Goal: Task Accomplishment & Management: Manage account settings

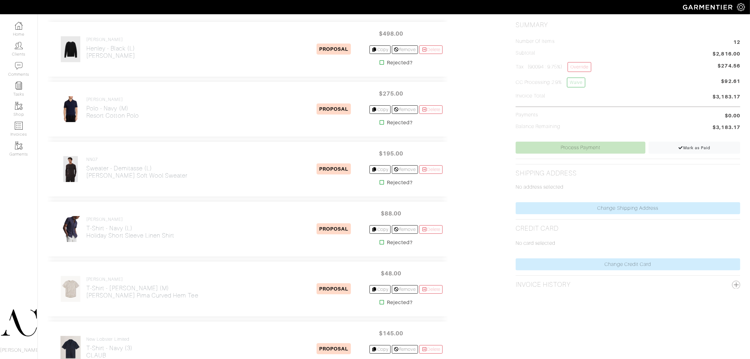
scroll to position [158, 0]
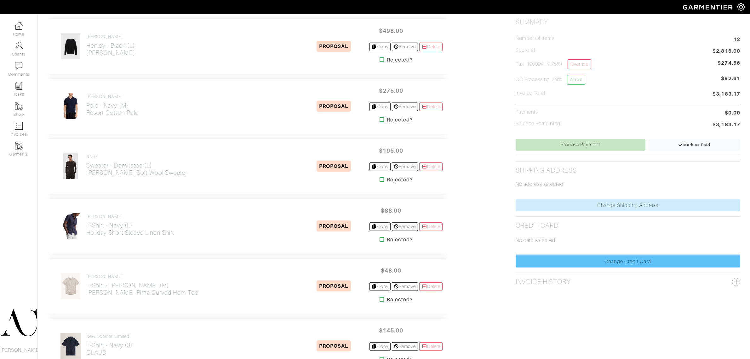
click at [589, 261] on link "Change Credit Card" at bounding box center [628, 261] width 225 height 12
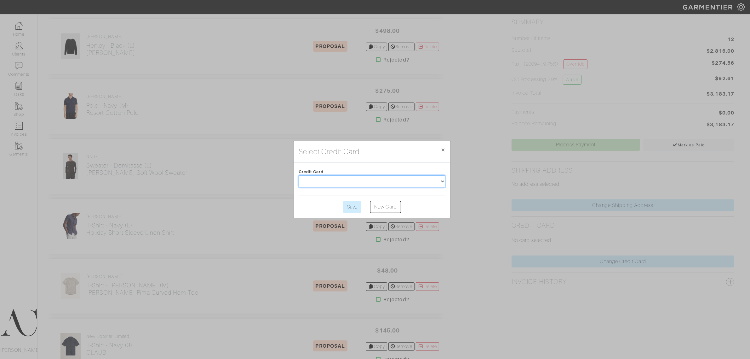
click at [388, 179] on select at bounding box center [372, 181] width 147 height 12
click at [479, 207] on div "Select Credit Card × Close Credit Card Save New Card" at bounding box center [375, 179] width 750 height 359
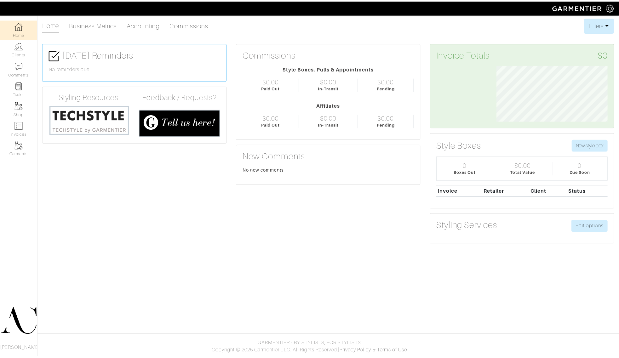
scroll to position [56, 121]
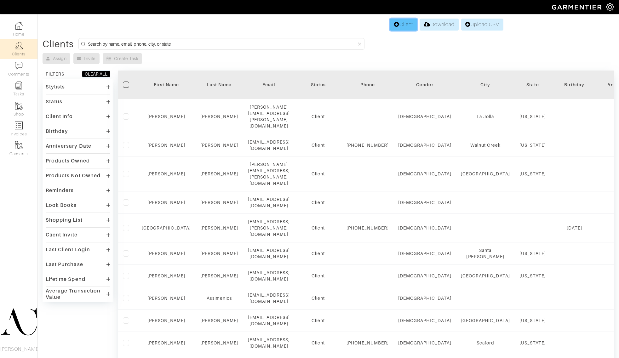
click at [401, 23] on link "Client" at bounding box center [403, 25] width 27 height 12
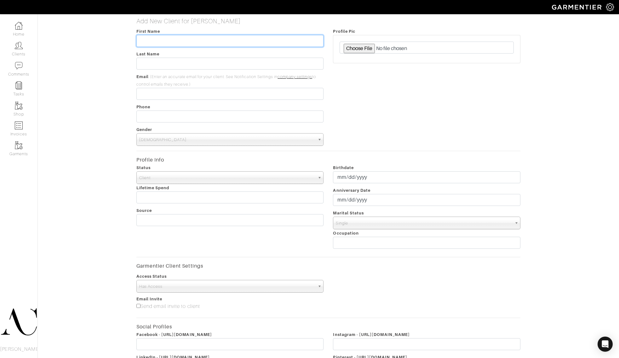
click at [169, 41] on input "text" at bounding box center [229, 41] width 187 height 12
type input "Raluca"
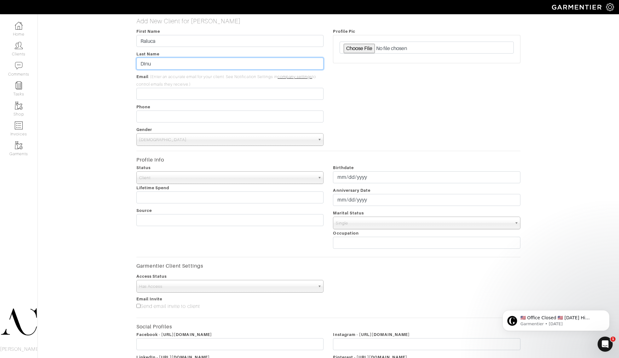
type input "Dinu"
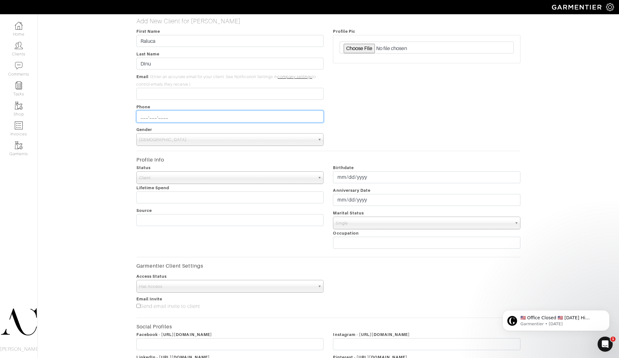
click at [180, 116] on input "___-___-____" at bounding box center [229, 117] width 187 height 12
paste input "dinuralu@gmail.com"
type input "___-___-____"
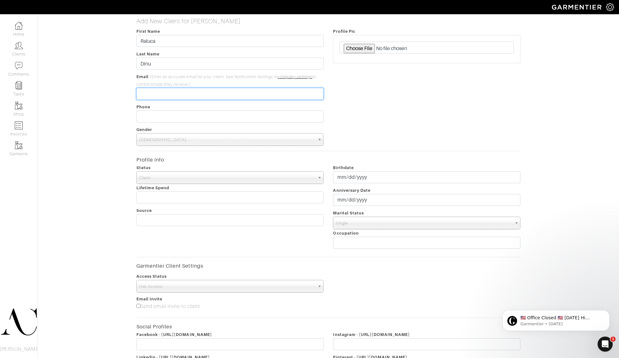
click at [152, 98] on input "email" at bounding box center [229, 94] width 187 height 12
paste input "dinuralu@gmail.com"
type input "dinuralu@gmail.com"
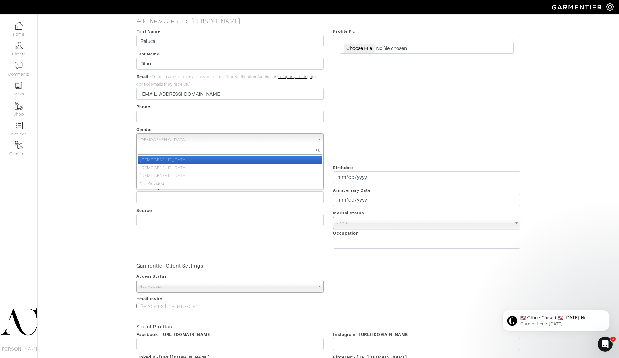
click at [165, 137] on span "Male" at bounding box center [227, 140] width 176 height 13
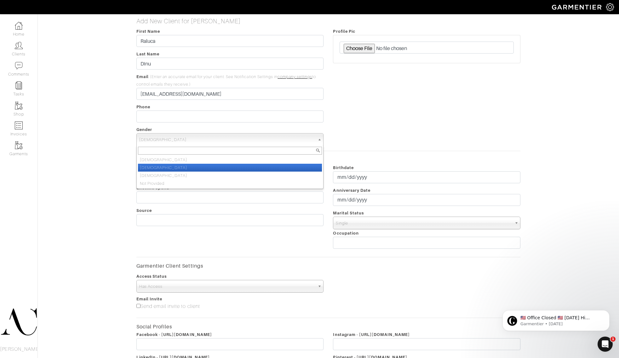
click at [159, 164] on li "Female" at bounding box center [230, 168] width 184 height 8
select select "Female"
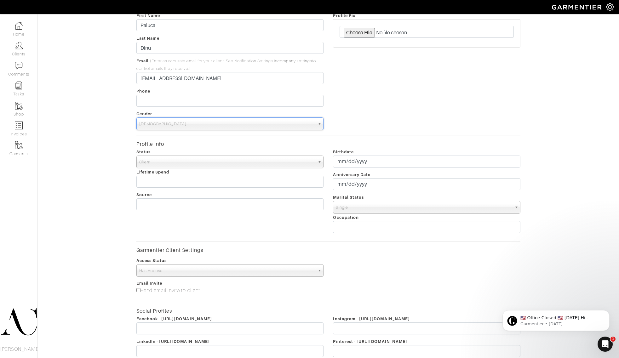
scroll to position [101, 0]
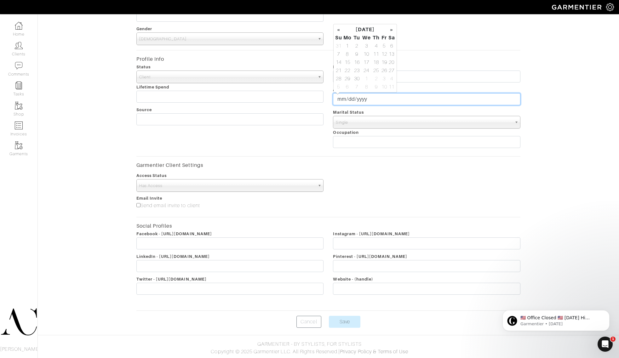
click at [362, 98] on input "date" at bounding box center [426, 99] width 187 height 12
click at [339, 30] on th "«" at bounding box center [339, 30] width 8 height 8
click at [376, 71] on td "21" at bounding box center [376, 70] width 9 height 8
type input "2025-08-21"
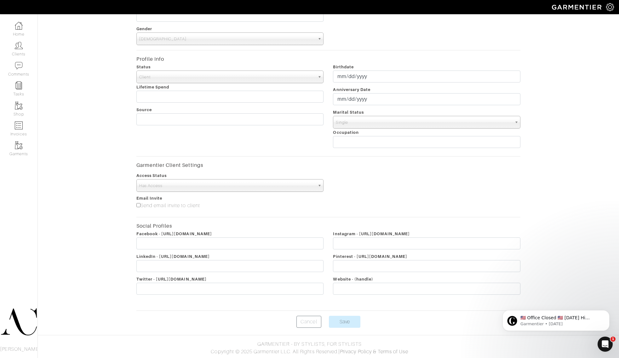
click at [534, 169] on div "Add New Client for Ashley Capps First Name Raluca Last Name Dinu Email (Enter a…" at bounding box center [328, 122] width 591 height 411
click at [343, 324] on input "Save" at bounding box center [345, 322] width 32 height 12
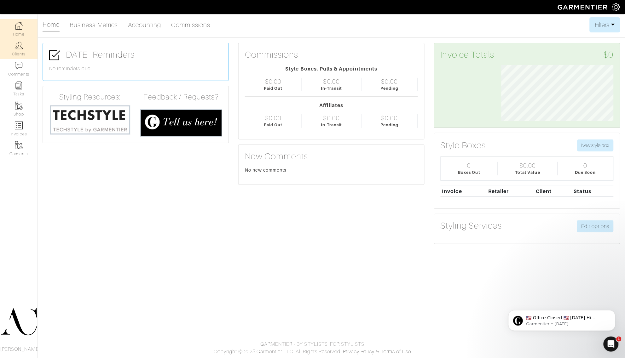
click at [27, 55] on link "Clients" at bounding box center [18, 49] width 37 height 20
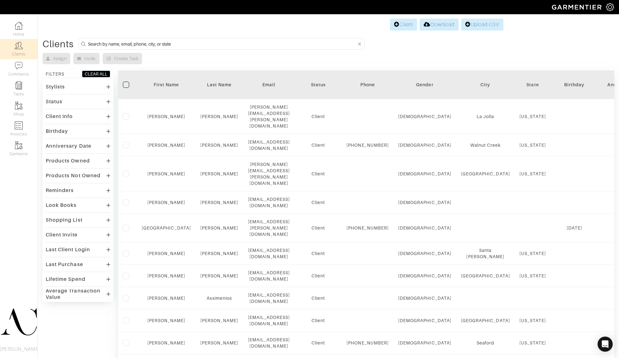
click at [206, 41] on input at bounding box center [222, 44] width 268 height 8
type input "Raluca Dinu"
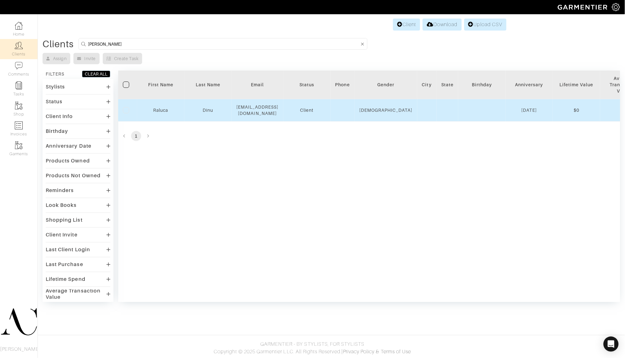
click at [445, 109] on td at bounding box center [447, 110] width 22 height 22
click at [436, 112] on td at bounding box center [447, 110] width 22 height 22
click at [187, 111] on td "Dinu" at bounding box center [207, 110] width 47 height 22
click at [195, 111] on div "Dinu" at bounding box center [208, 110] width 38 height 6
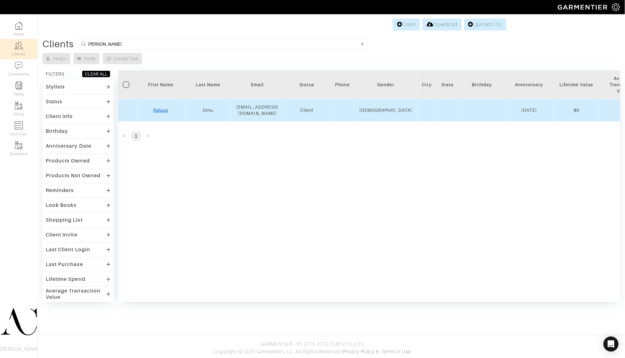
click at [161, 109] on link "Raluca" at bounding box center [160, 110] width 15 height 5
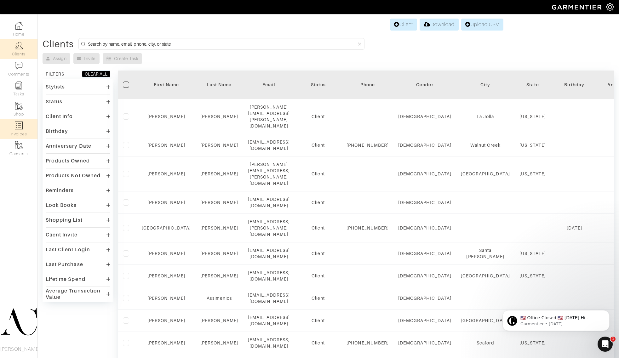
click at [20, 123] on img at bounding box center [19, 126] width 8 height 8
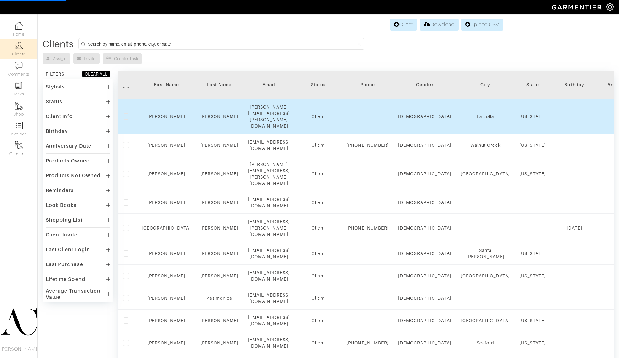
select select
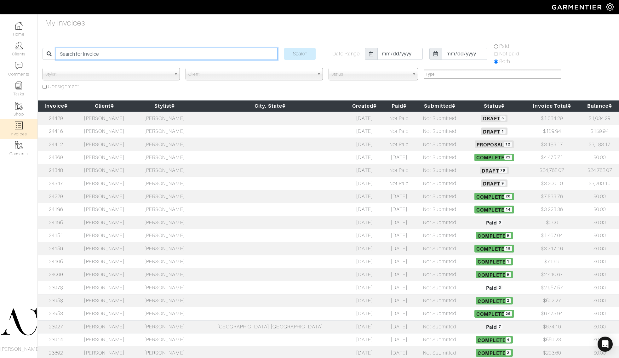
click at [169, 49] on input "search" at bounding box center [167, 54] width 222 height 12
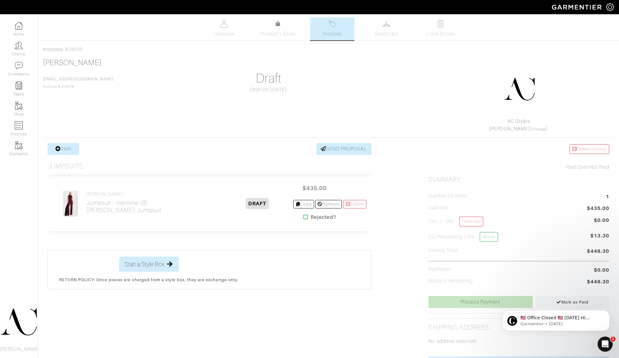
drag, startPoint x: 76, startPoint y: 86, endPoint x: 62, endPoint y: 88, distance: 13.3
click at [62, 88] on div "Raluca Dinu dinuralu@gmail.com Invoice # 24478" at bounding box center [78, 74] width 71 height 32
copy span "24478"
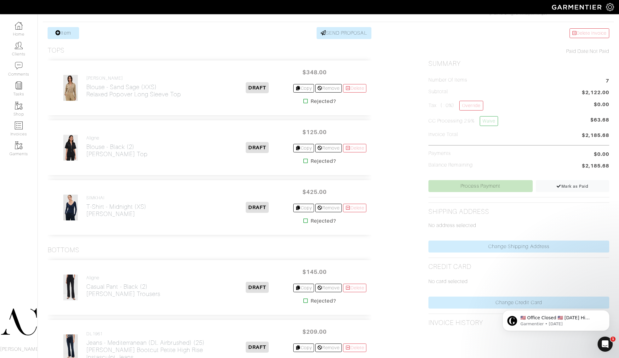
scroll to position [116, 0]
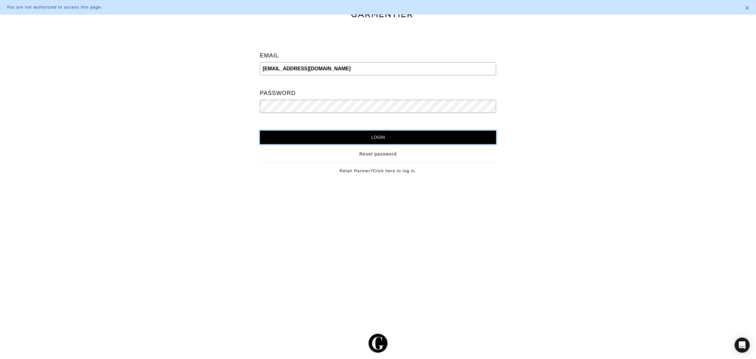
click at [392, 138] on input "Login" at bounding box center [378, 137] width 236 height 14
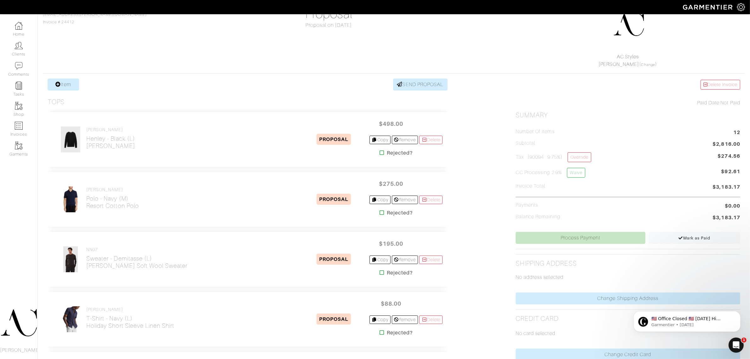
scroll to position [79, 0]
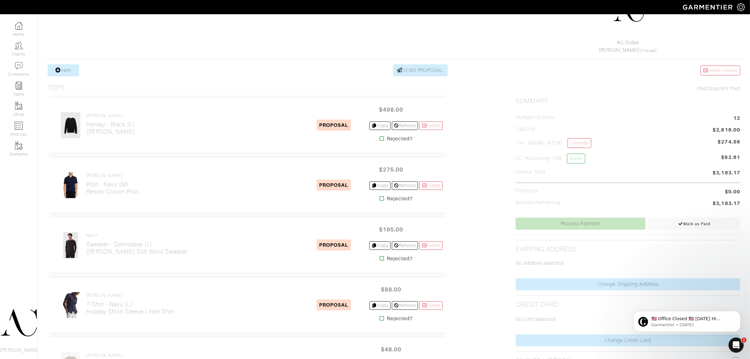
drag, startPoint x: 146, startPoint y: 132, endPoint x: 86, endPoint y: 131, distance: 60.8
click at [86, 131] on div "[PERSON_NAME] Henley - Black (L) [PERSON_NAME]" at bounding box center [178, 125] width 250 height 26
copy h2 "[PERSON_NAME]"
drag, startPoint x: 143, startPoint y: 196, endPoint x: 87, endPoint y: 195, distance: 56.1
click at [87, 195] on div "Paul Smith Polo - Navy (M) Resort Cotton Polo" at bounding box center [178, 185] width 250 height 26
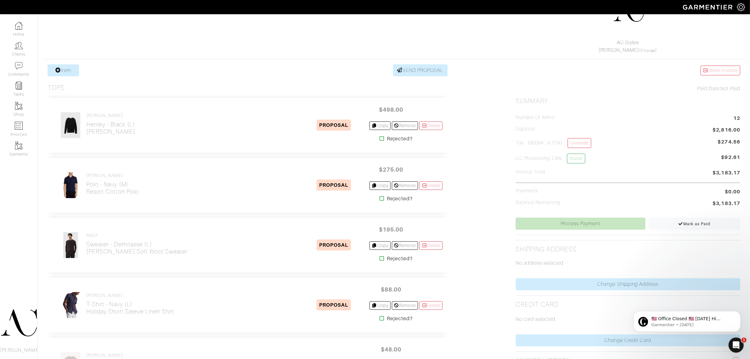
copy h2 "Resort Cotton Polo"
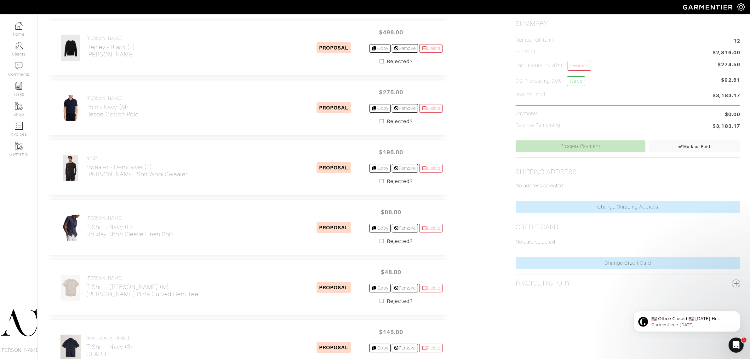
scroll to position [158, 0]
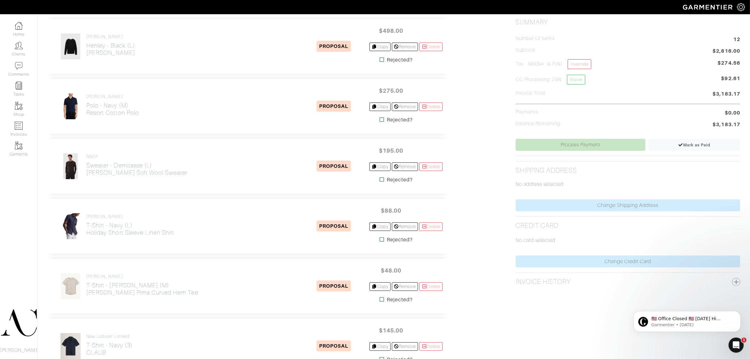
drag, startPoint x: 157, startPoint y: 177, endPoint x: 87, endPoint y: 177, distance: 69.3
click at [87, 177] on div "NN07 Sweater - Demitasse (L) Ted Soft Wool Sweater" at bounding box center [178, 166] width 250 height 26
copy h2 "Ted Soft Wool Sweater"
drag, startPoint x: 178, startPoint y: 237, endPoint x: 88, endPoint y: 233, distance: 89.9
click at [88, 233] on div "REISS T-Shirt - Navy (L) Holiday Short Sleeve Linen Shirt" at bounding box center [178, 226] width 250 height 26
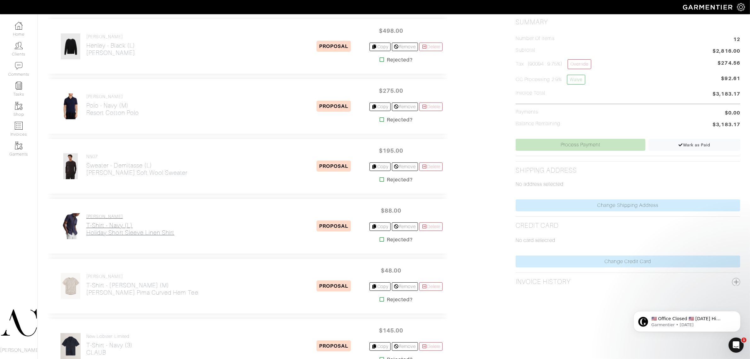
copy h2 "Holiday Short Sleeve Linen Shirt"
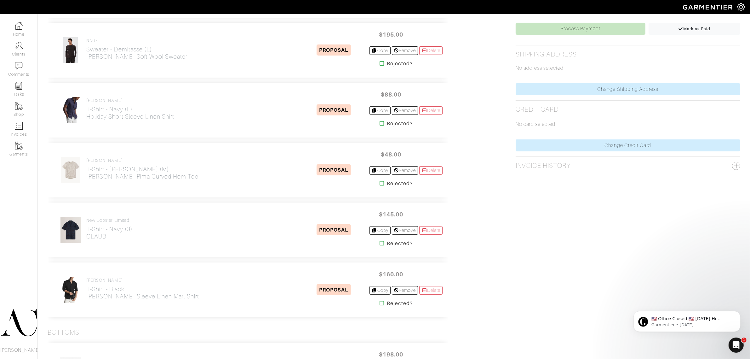
scroll to position [276, 0]
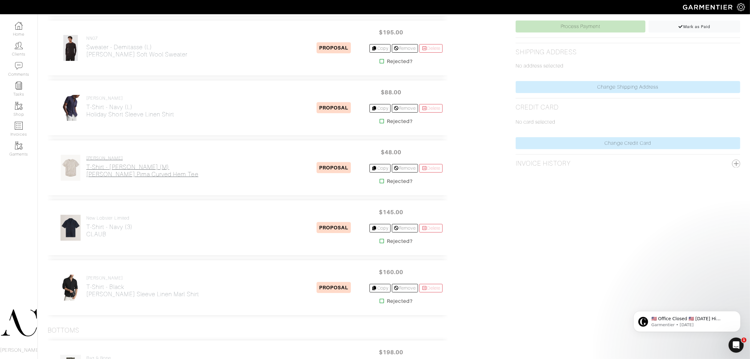
drag, startPoint x: 187, startPoint y: 180, endPoint x: 87, endPoint y: 177, distance: 99.9
click at [87, 177] on div "Buck Mason T-Shirt - Heather Oat (M) Heather Oat Pima Curved Hem Tee" at bounding box center [178, 167] width 250 height 26
copy h2 "[PERSON_NAME] Pima Curved Hem Tee"
drag, startPoint x: 113, startPoint y: 242, endPoint x: 86, endPoint y: 238, distance: 27.6
click at [86, 238] on div "New Lobster Limited T-Shirt - Navy (3) CLAUB PROPOSAL $145.00 Copy Remove Delet…" at bounding box center [248, 227] width 400 height 55
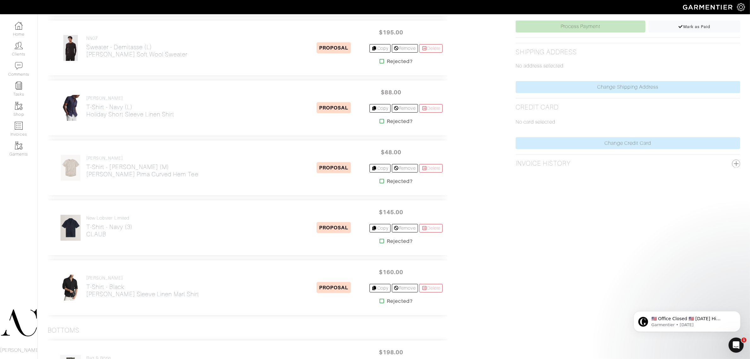
copy h2 "CLAUB"
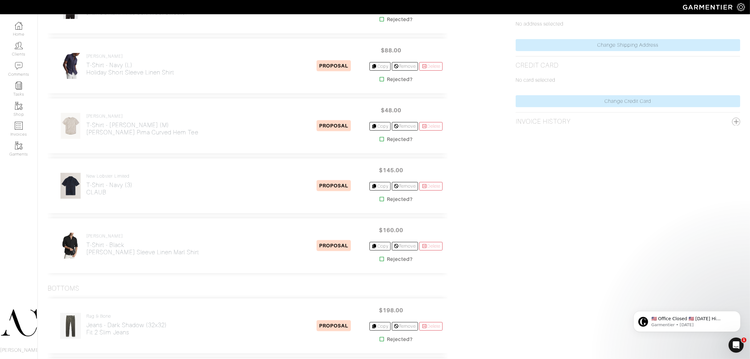
scroll to position [354, 0]
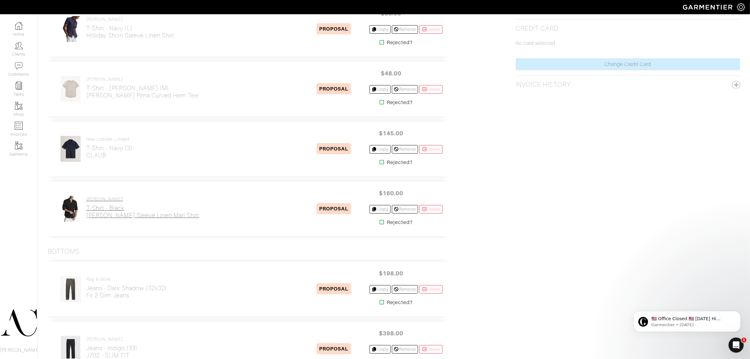
drag, startPoint x: 198, startPoint y: 217, endPoint x: 87, endPoint y: 216, distance: 110.6
click at [87, 216] on div "REISS T-Shirt - Black Ruban Long Sleeve Linen Marl Shirt" at bounding box center [178, 208] width 250 height 26
copy h2 "[PERSON_NAME] Sleeve Linen Marl Shirt"
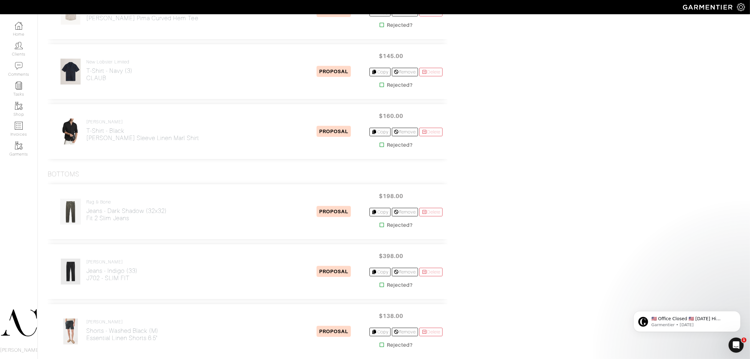
scroll to position [433, 0]
drag, startPoint x: 137, startPoint y: 222, endPoint x: 87, endPoint y: 219, distance: 50.5
click at [87, 219] on div "rag & bone Jeans - Dark Shadow (32x32) Fit 2 Slim Jeans" at bounding box center [126, 210] width 81 height 25
copy h2 "Fit 2 Slim Jeans"
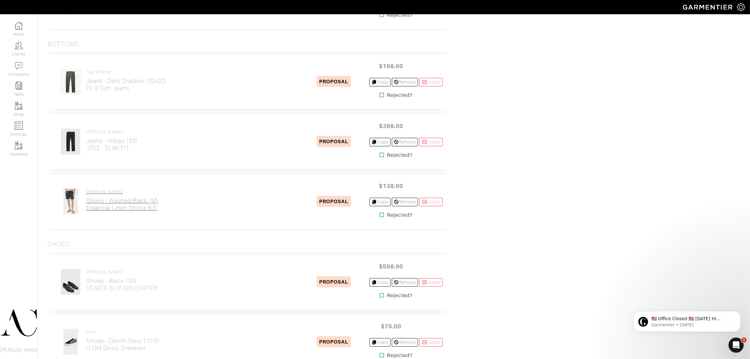
scroll to position [591, 0]
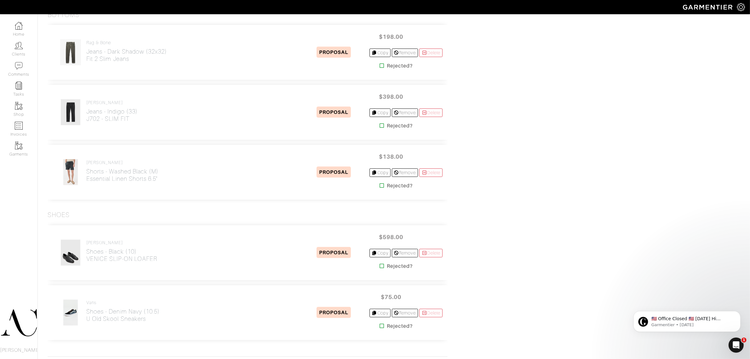
drag, startPoint x: 132, startPoint y: 129, endPoint x: 87, endPoint y: 127, distance: 45.7
click at [87, 127] on div "John Varvatos Jeans - Indigo (33) J702 - SLIM FIT PROPOSAL $398.00 Copy Remove …" at bounding box center [248, 112] width 400 height 55
copy h2 "J702 - SLIM FIT"
drag, startPoint x: 168, startPoint y: 185, endPoint x: 87, endPoint y: 187, distance: 80.7
click at [87, 187] on div "Faherty Shorts - Washed Black (M) Essential Linen Shorts 6.5" PROPOSAL $138.00 …" at bounding box center [248, 172] width 400 height 55
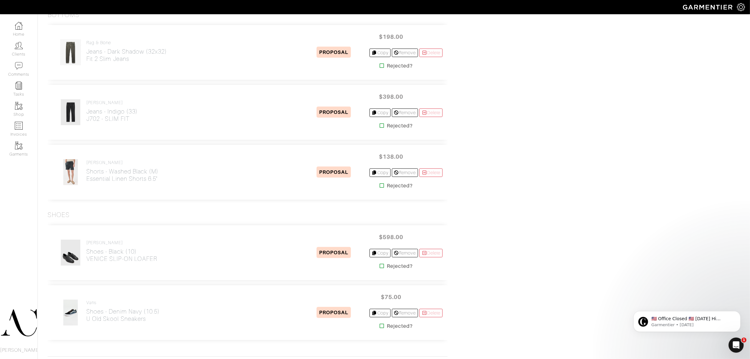
copy h2 "Essential Linen Shorts 6.5""
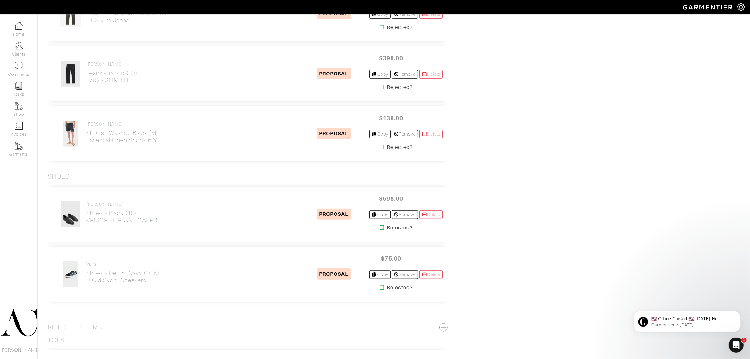
scroll to position [630, 0]
drag, startPoint x: 162, startPoint y: 227, endPoint x: 88, endPoint y: 223, distance: 74.8
click at [88, 223] on div "john varatos Shoes - Black (10) VENICE SLIP-ON LOAFER" at bounding box center [178, 213] width 250 height 26
drag, startPoint x: 160, startPoint y: 287, endPoint x: 85, endPoint y: 286, distance: 74.7
click at [85, 286] on div "Vans Shoes - Denim Navy (10.5) U Old Skool Sneakers" at bounding box center [178, 273] width 250 height 26
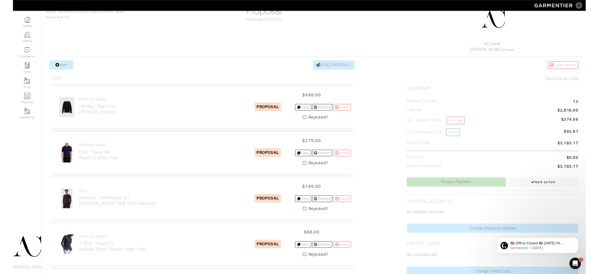
scroll to position [79, 0]
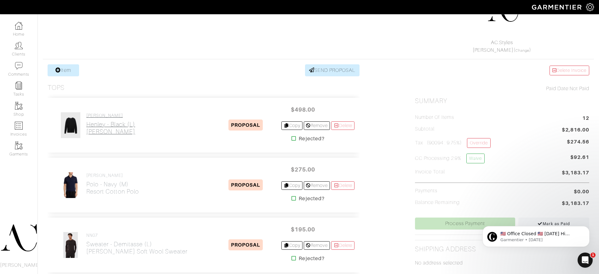
drag, startPoint x: 141, startPoint y: 133, endPoint x: 86, endPoint y: 134, distance: 54.5
click at [86, 134] on div "[PERSON_NAME] Henley - Black (L) [PERSON_NAME]" at bounding box center [134, 125] width 162 height 26
copy h2 "[PERSON_NAME]"
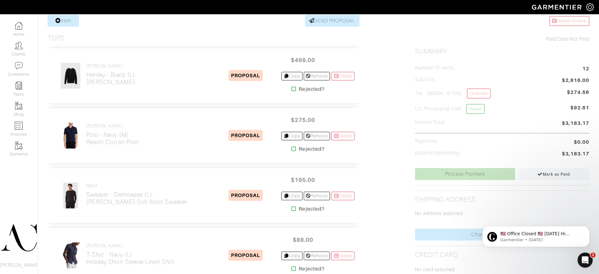
scroll to position [158, 0]
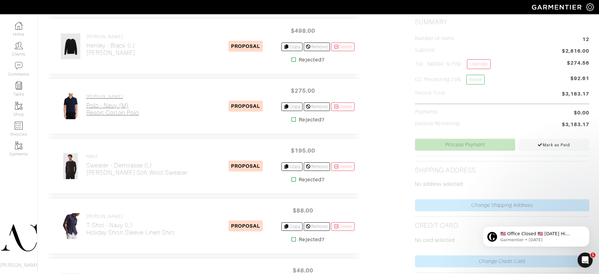
drag, startPoint x: 149, startPoint y: 113, endPoint x: 86, endPoint y: 114, distance: 63.0
click at [86, 114] on div "Paul Smith Polo - Navy (M) Resort Cotton Polo" at bounding box center [134, 106] width 162 height 26
copy h2 "Resort Cotton Polo"
drag, startPoint x: 182, startPoint y: 232, endPoint x: 87, endPoint y: 229, distance: 94.6
click at [87, 229] on div "REISS T-Shirt - Navy (L) Holiday Short Sleeve Linen Shirt" at bounding box center [134, 226] width 162 height 26
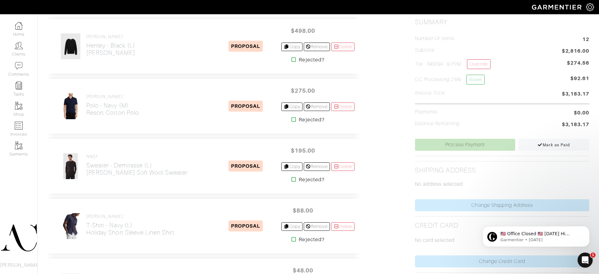
copy h2 "Holiday Short Sleeve Linen Shirt"
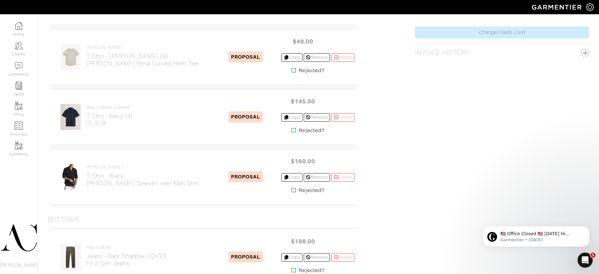
scroll to position [394, 0]
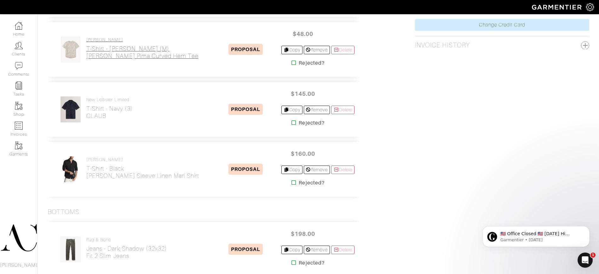
drag, startPoint x: 191, startPoint y: 59, endPoint x: 122, endPoint y: 58, distance: 69.0
click at [122, 58] on div "Buck Mason T-Shirt - Heather Oat (M) Heather Oat Pima Curved Hem Tee" at bounding box center [134, 49] width 162 height 26
copy h2 "Pima Curved Hem Tee"
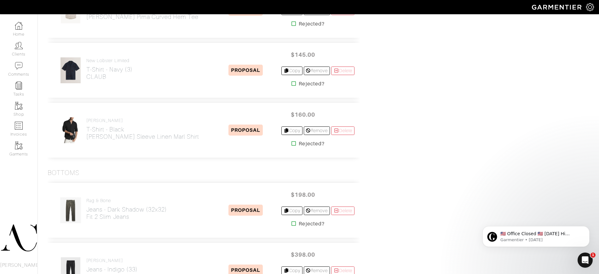
scroll to position [433, 0]
drag, startPoint x: 108, startPoint y: 81, endPoint x: 87, endPoint y: 77, distance: 21.7
click at [87, 77] on div "New Lobster Limited T-Shirt - Navy (3) CLAUB" at bounding box center [109, 70] width 46 height 25
copy h2 "CLAUB"
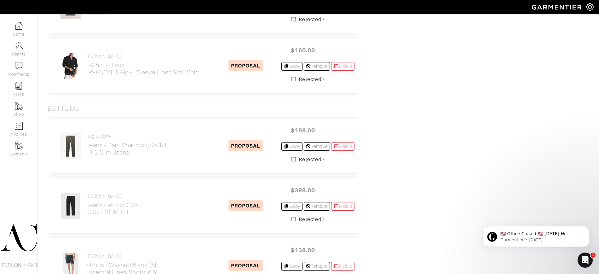
scroll to position [512, 0]
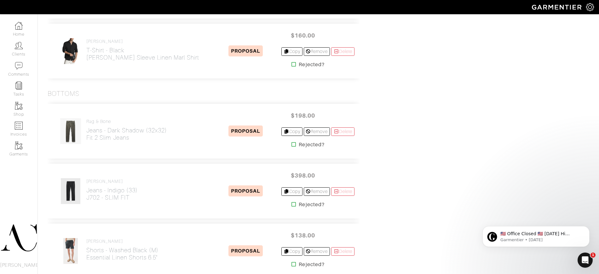
drag, startPoint x: 133, startPoint y: 145, endPoint x: 85, endPoint y: 137, distance: 48.5
click at [85, 137] on div "rag & bone Jeans - Dark Shadow (32x32) Fit 2 Slim Jeans PROPOSAL $198.00 Copy R…" at bounding box center [204, 131] width 312 height 55
copy h2 "Fit 2 Slim Jeans"
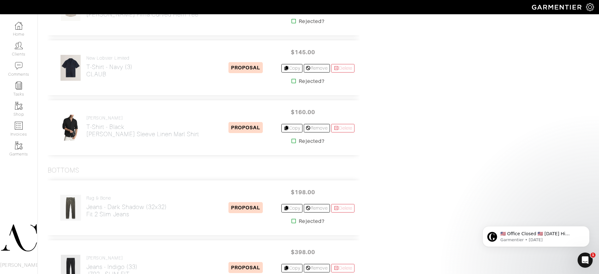
scroll to position [433, 0]
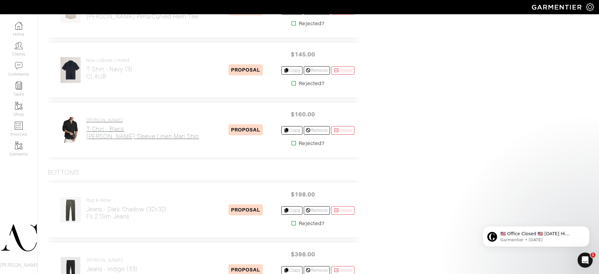
drag, startPoint x: 187, startPoint y: 139, endPoint x: 87, endPoint y: 138, distance: 99.6
click at [87, 138] on div "REISS T-Shirt - Black Ruban Long Sleeve Linen Marl Shirt" at bounding box center [134, 130] width 162 height 26
copy h2 "[PERSON_NAME] Sleeve Linen Marl Shirt"
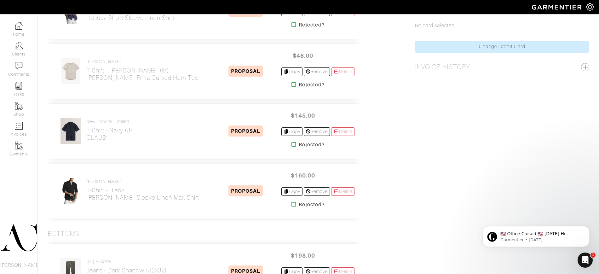
scroll to position [354, 0]
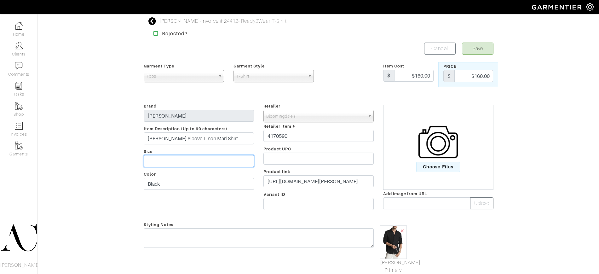
click at [186, 162] on input "text" at bounding box center [199, 161] width 110 height 12
type input "M"
click at [486, 50] on button "Save" at bounding box center [478, 49] width 32 height 12
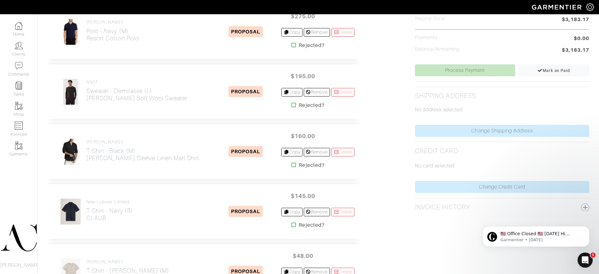
scroll to position [236, 0]
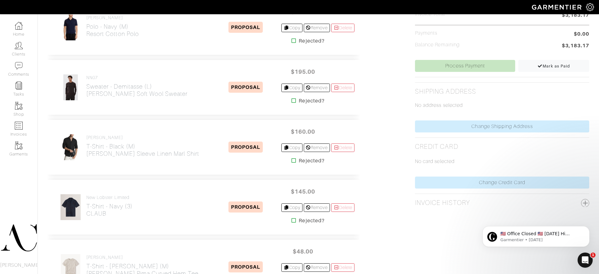
click at [577, 96] on div "No address selected" at bounding box center [502, 107] width 174 height 25
